Goal: Task Accomplishment & Management: Manage account settings

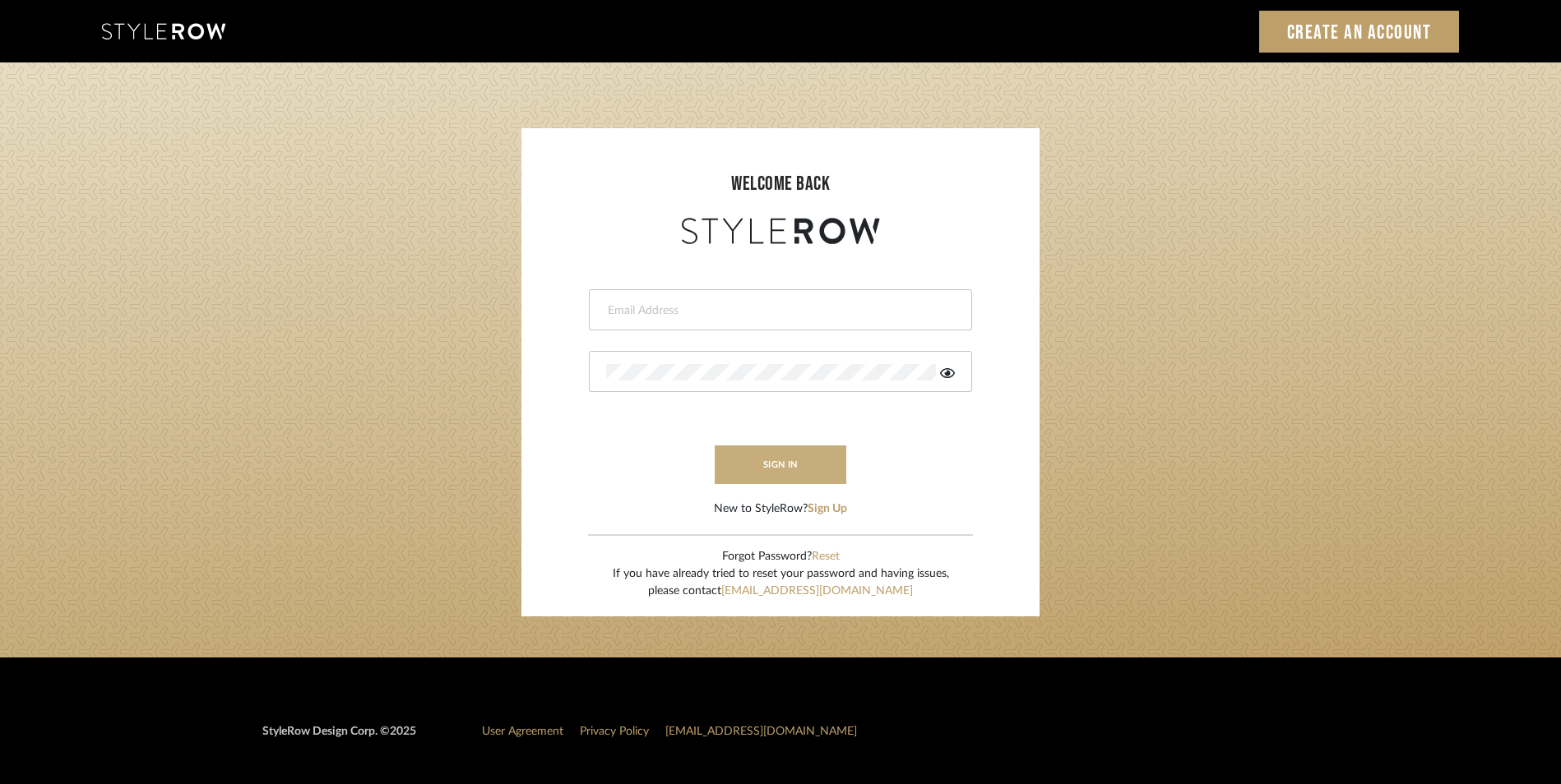
type input "[PERSON_NAME][EMAIL_ADDRESS][DOMAIN_NAME]"
click at [755, 460] on button "sign in" at bounding box center [780, 464] width 132 height 38
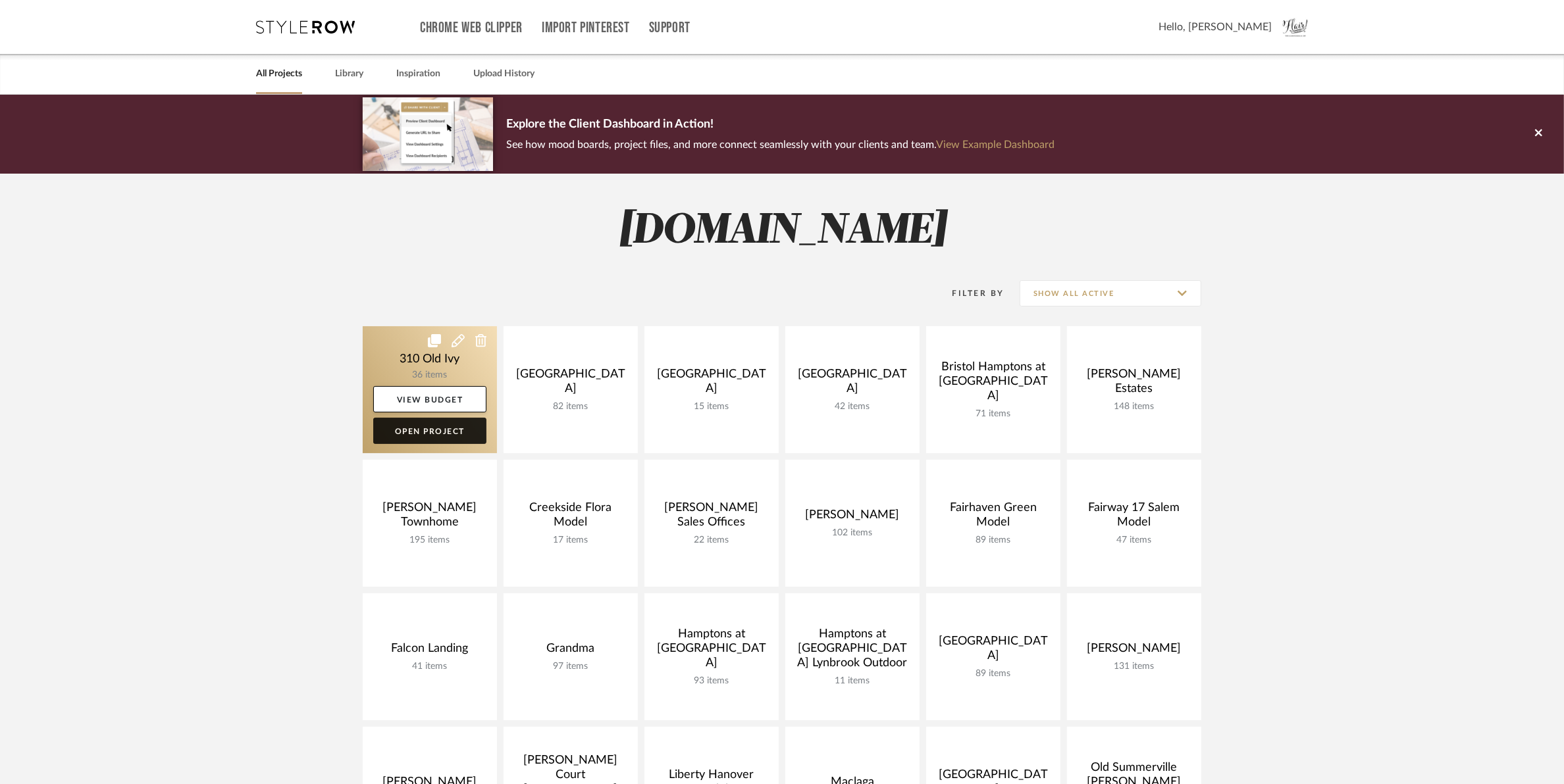
click at [432, 436] on link "Open Project" at bounding box center [430, 430] width 113 height 27
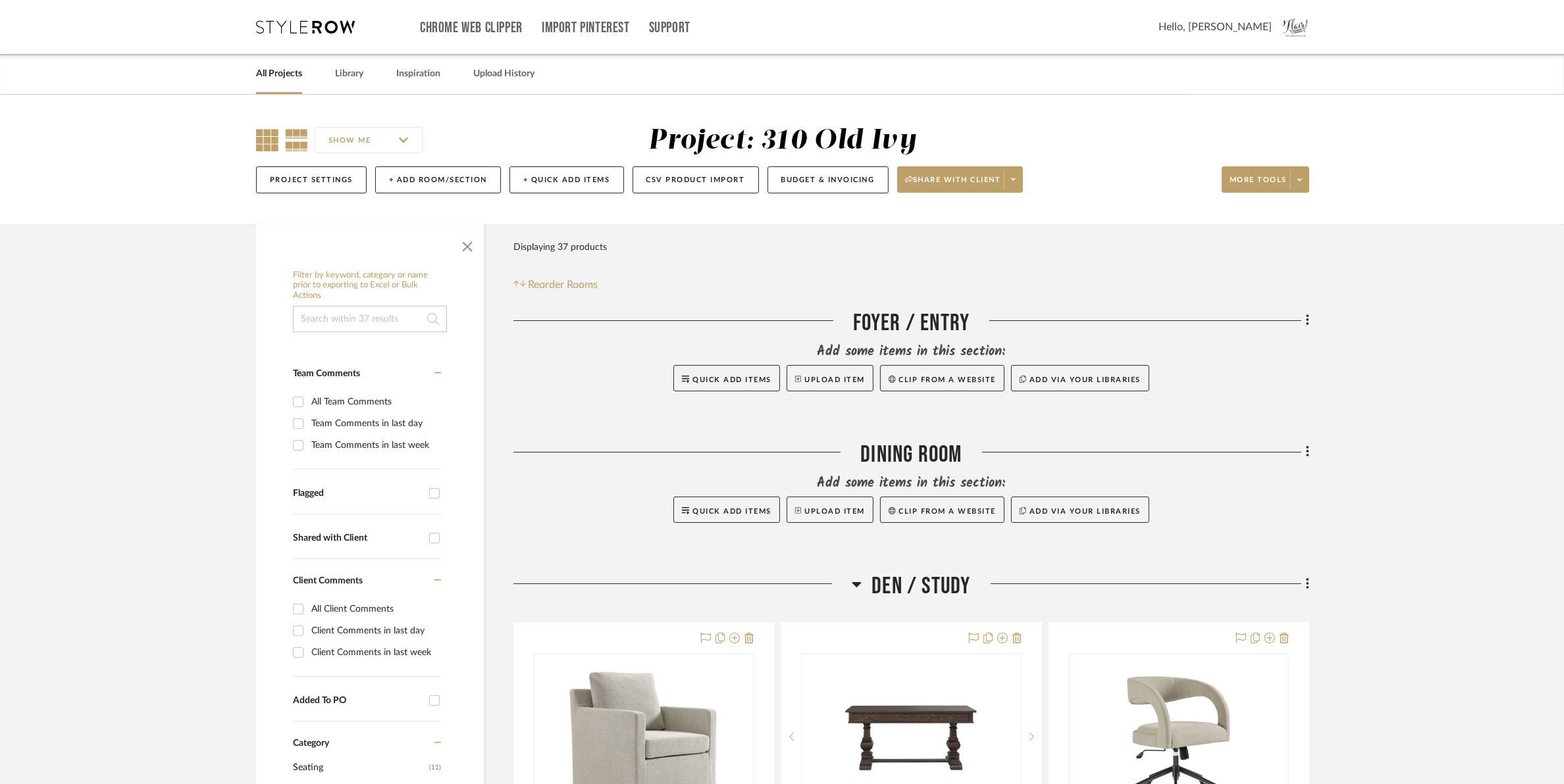
click at [263, 146] on icon at bounding box center [267, 140] width 22 height 22
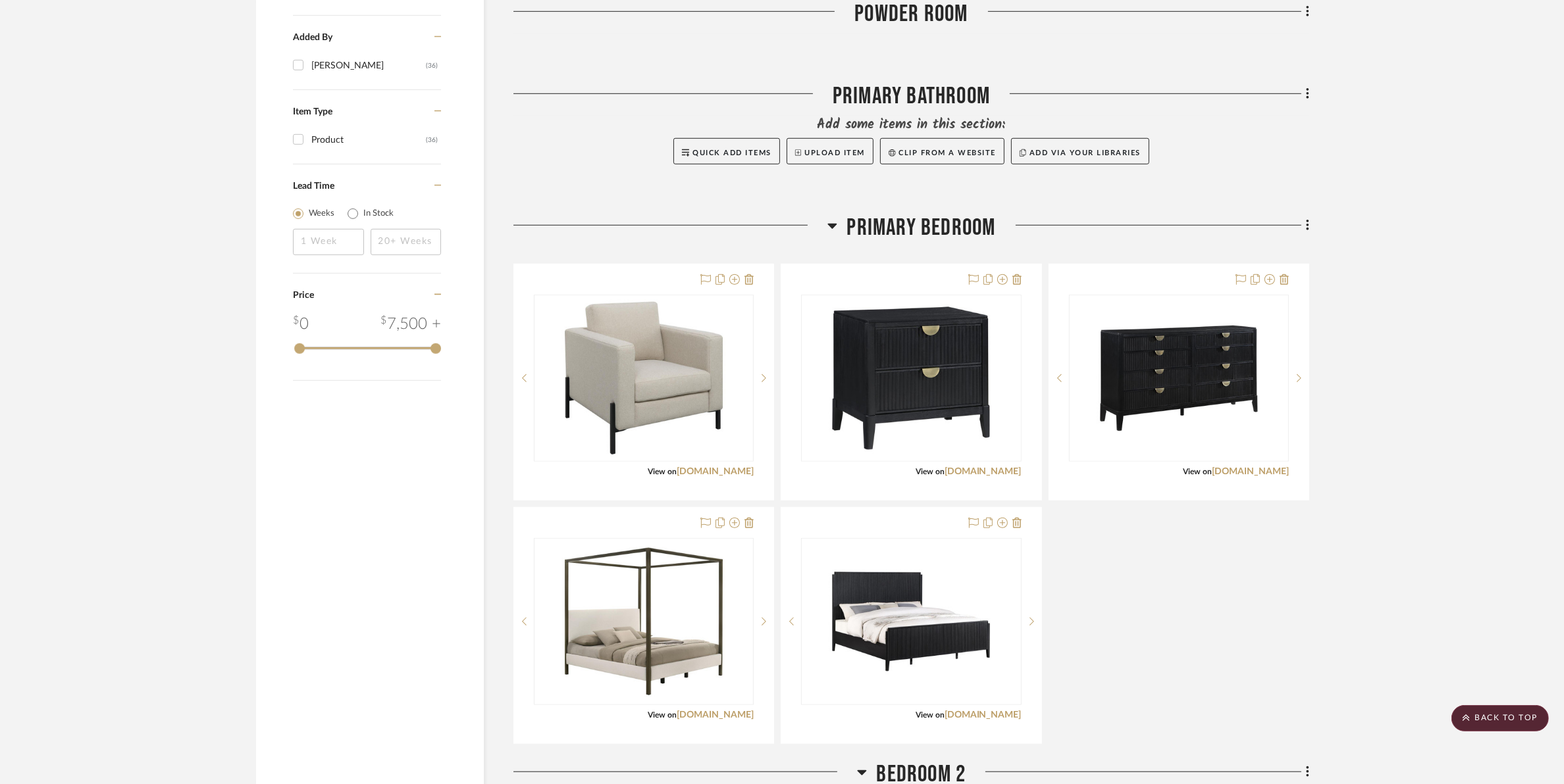
scroll to position [1316, 0]
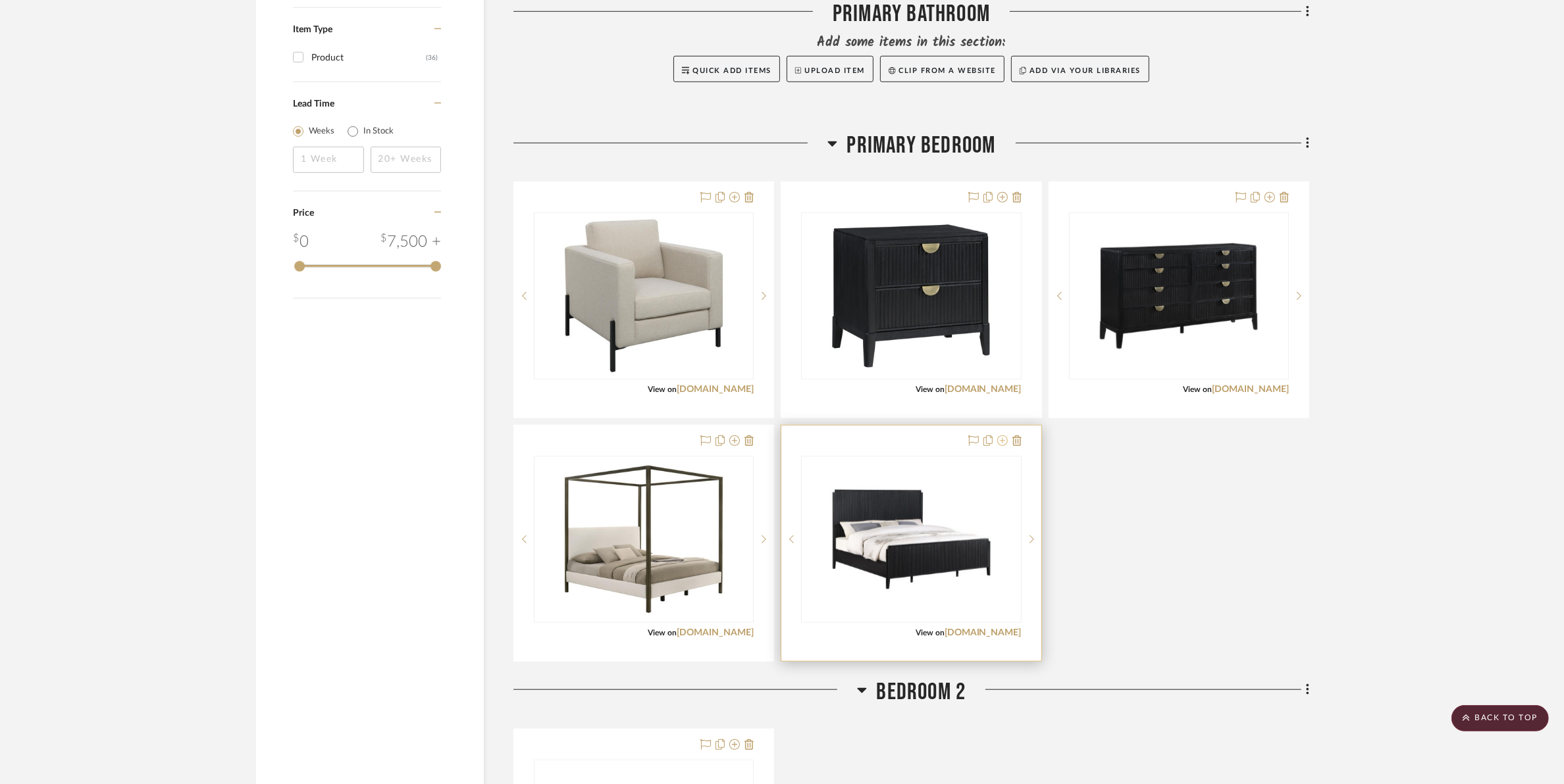
click at [999, 441] on icon at bounding box center [1002, 441] width 10 height 10
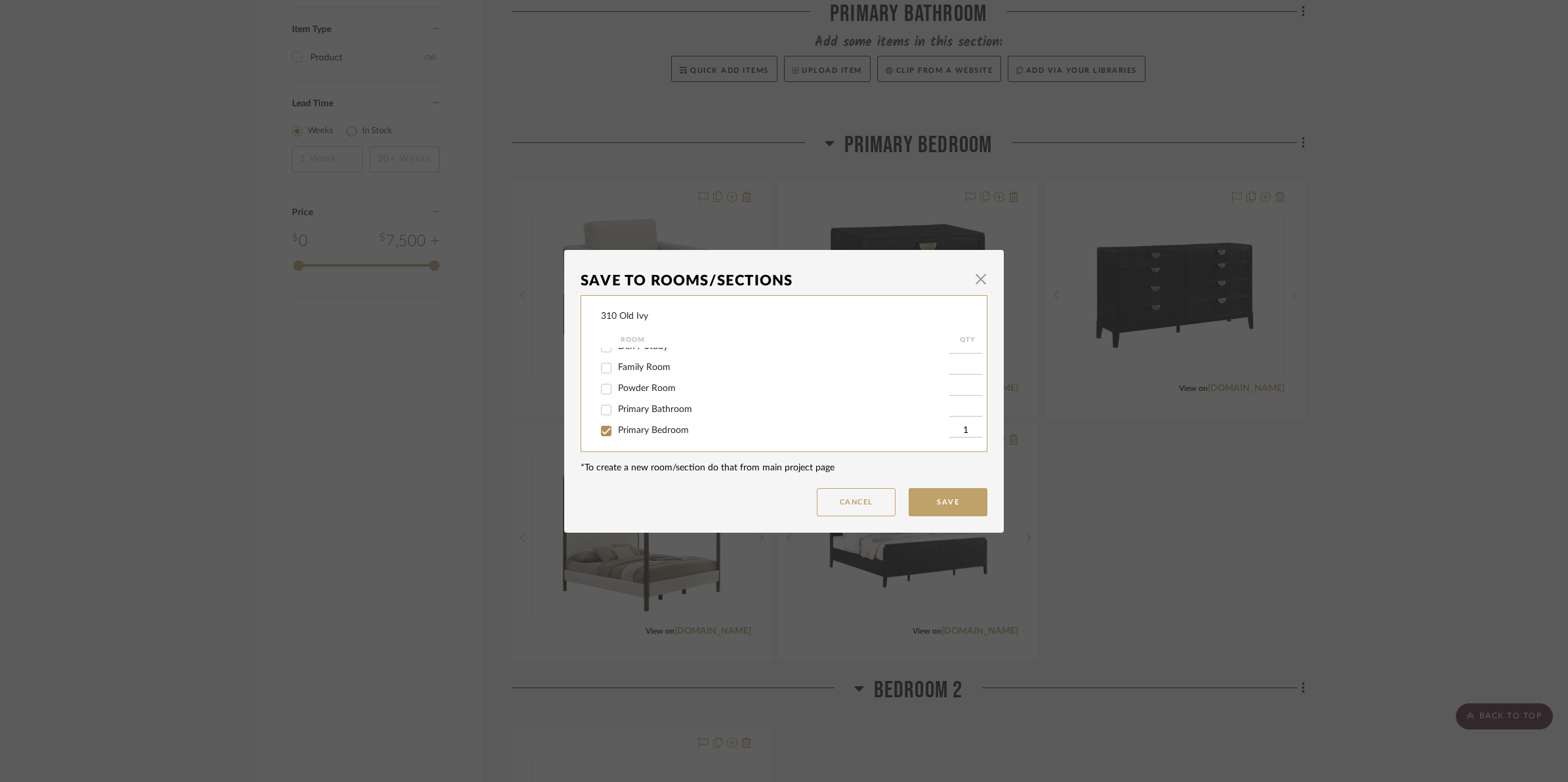
scroll to position [82, 0]
click at [597, 399] on input "Primary Bedroom" at bounding box center [606, 402] width 21 height 21
checkbox input "false"
click at [942, 513] on button "Save" at bounding box center [948, 503] width 79 height 28
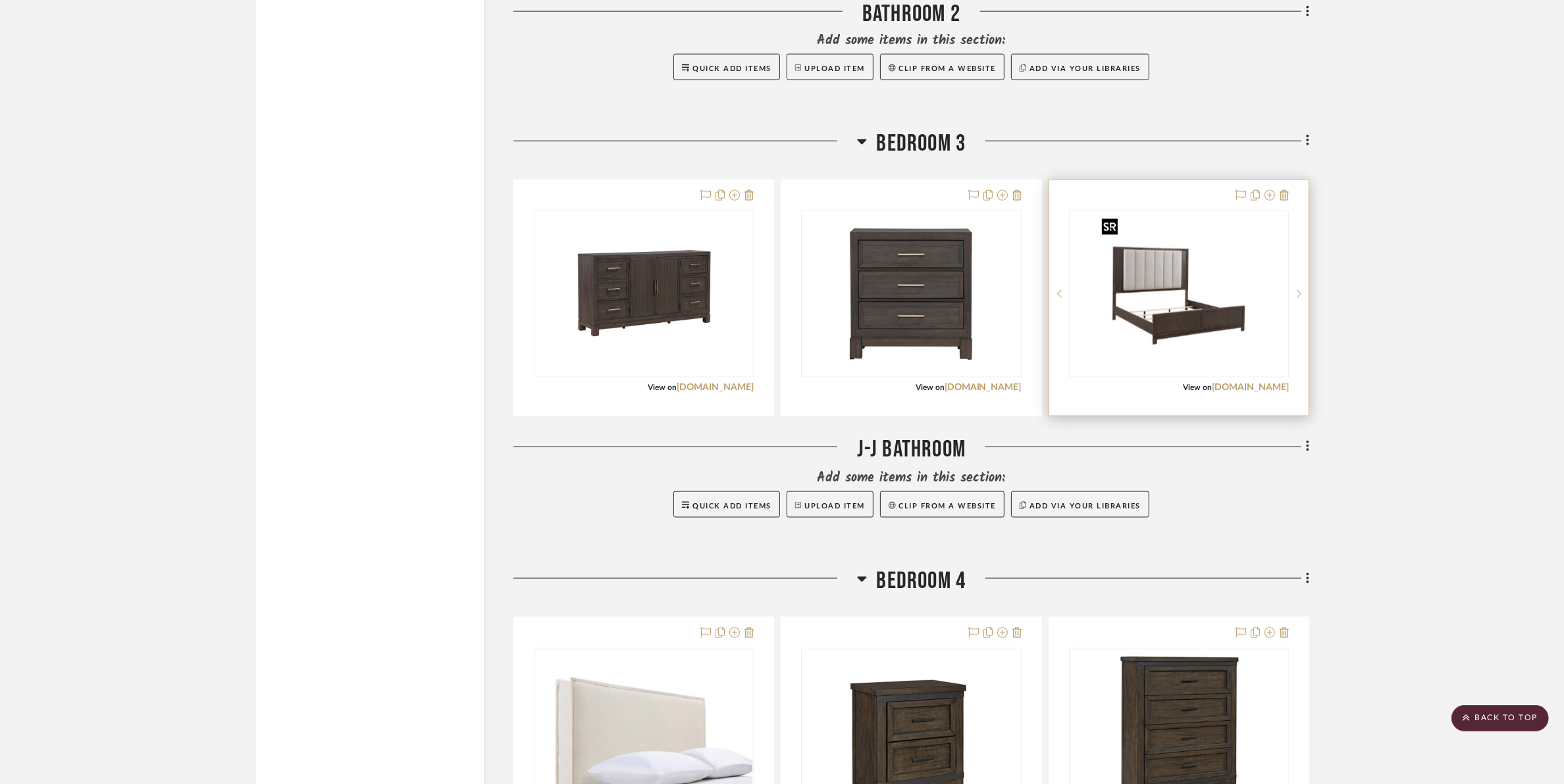
scroll to position [2878, 0]
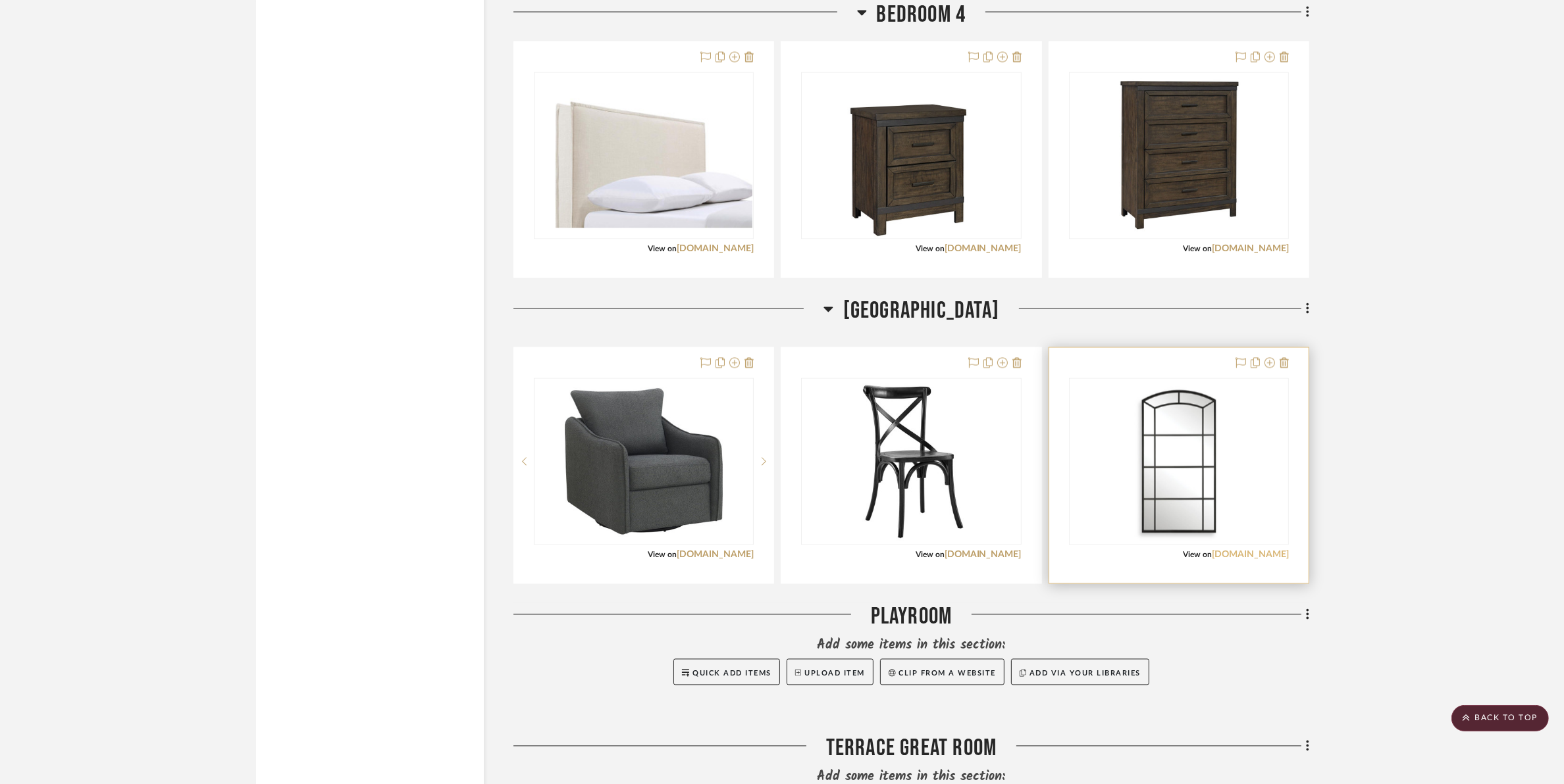
click at [1264, 555] on link "uttermost.com" at bounding box center [1250, 556] width 77 height 10
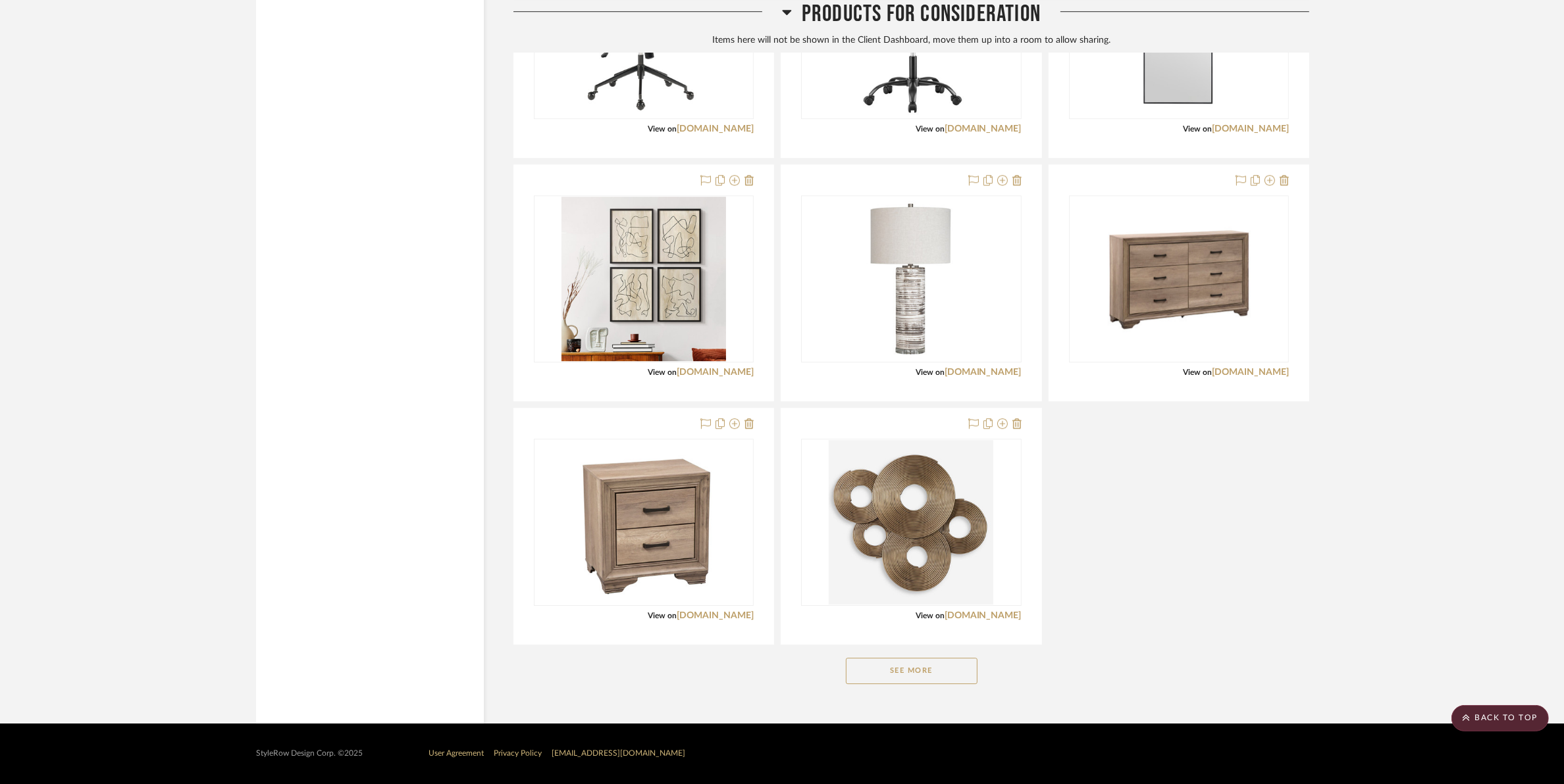
scroll to position [4490, 0]
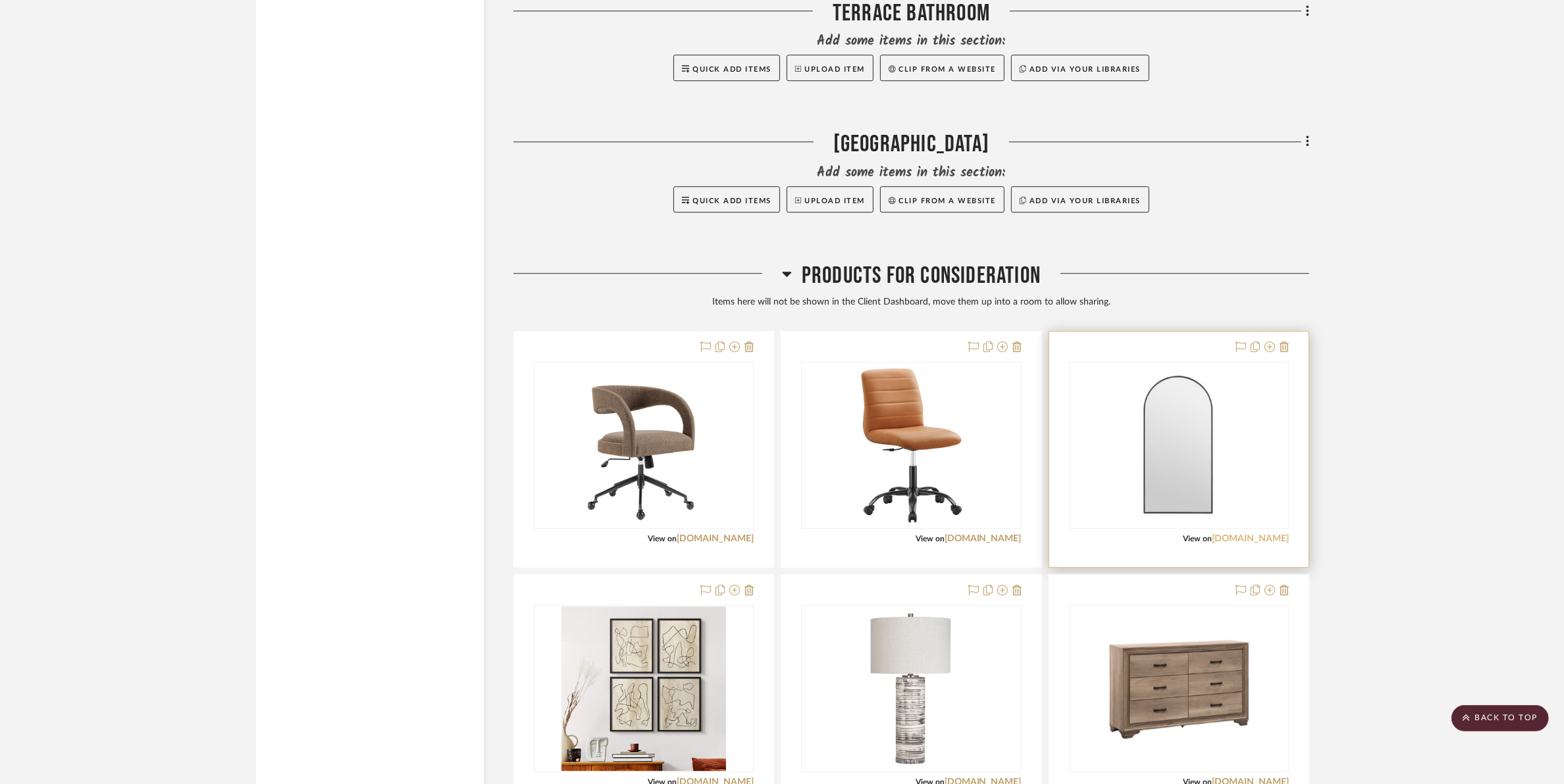
click at [1233, 538] on link "crestviewcollection.com" at bounding box center [1250, 539] width 77 height 10
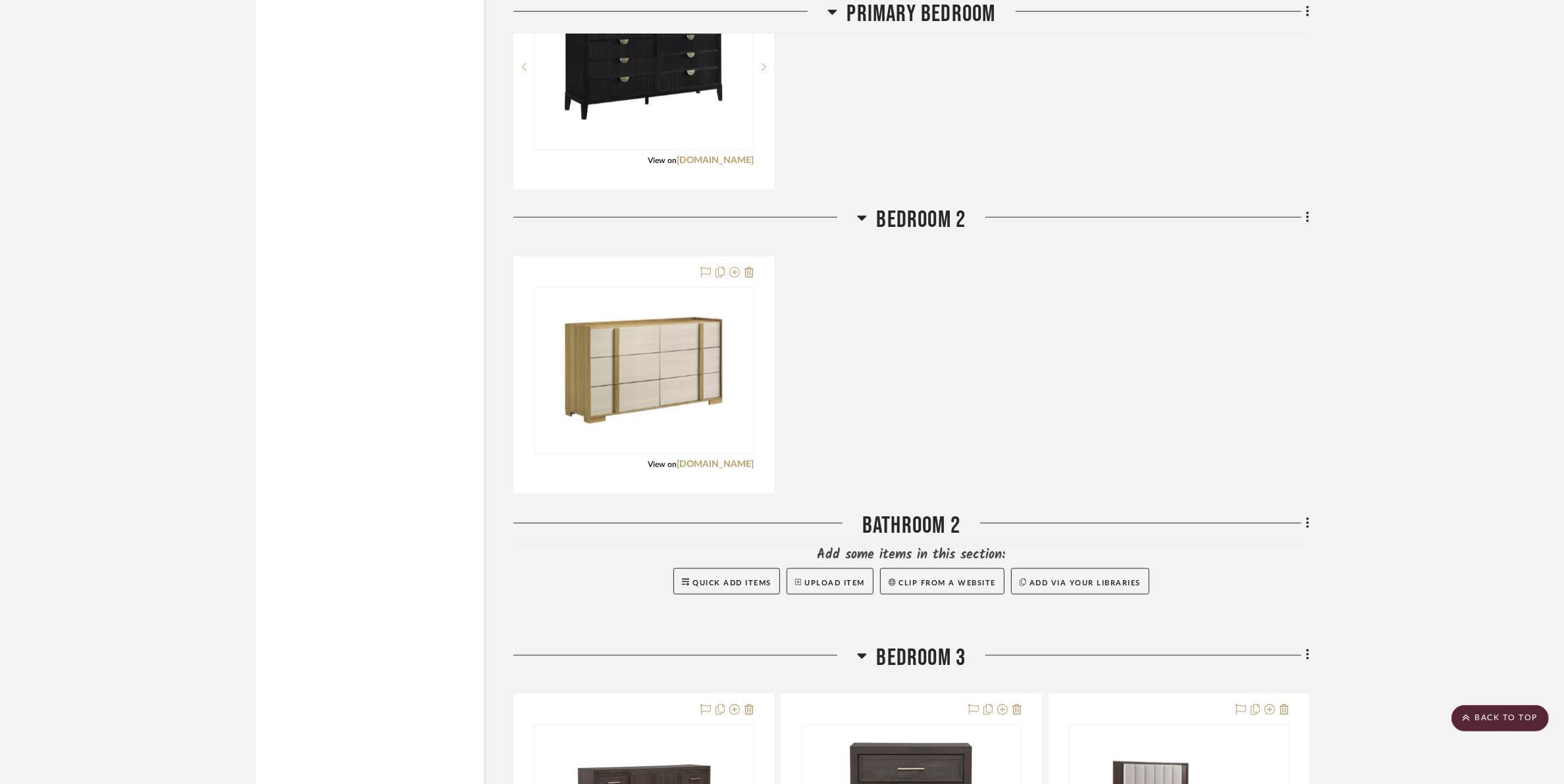
scroll to position [1809, 0]
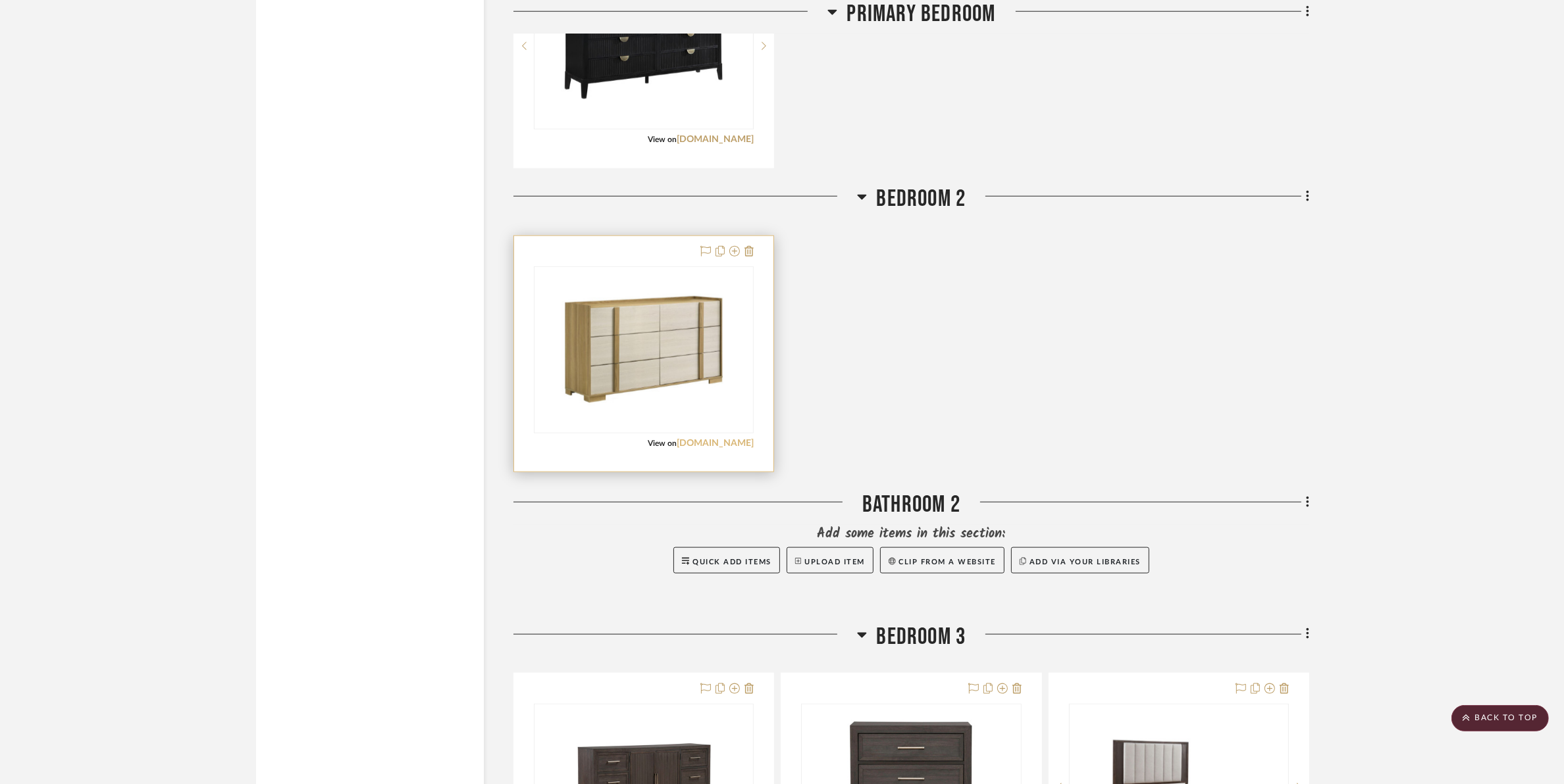
click at [684, 442] on link "coaster.coasteramer.com" at bounding box center [715, 443] width 77 height 10
